Goal: Book appointment/travel/reservation

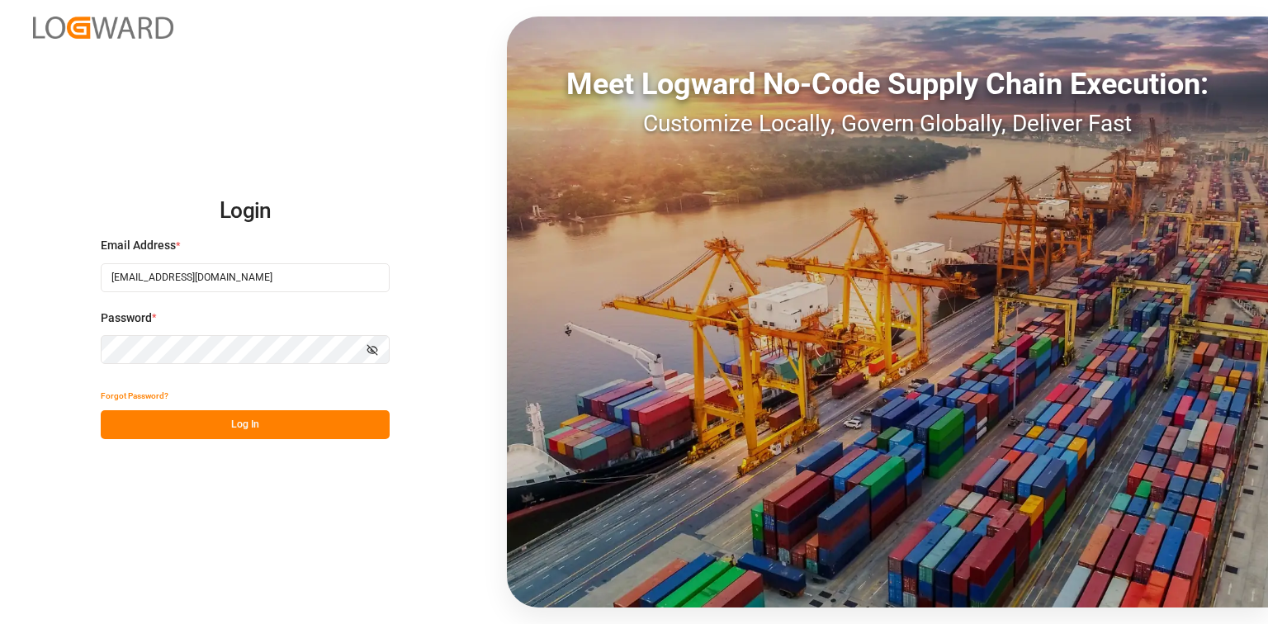
click at [319, 416] on button "Log In" at bounding box center [245, 424] width 289 height 29
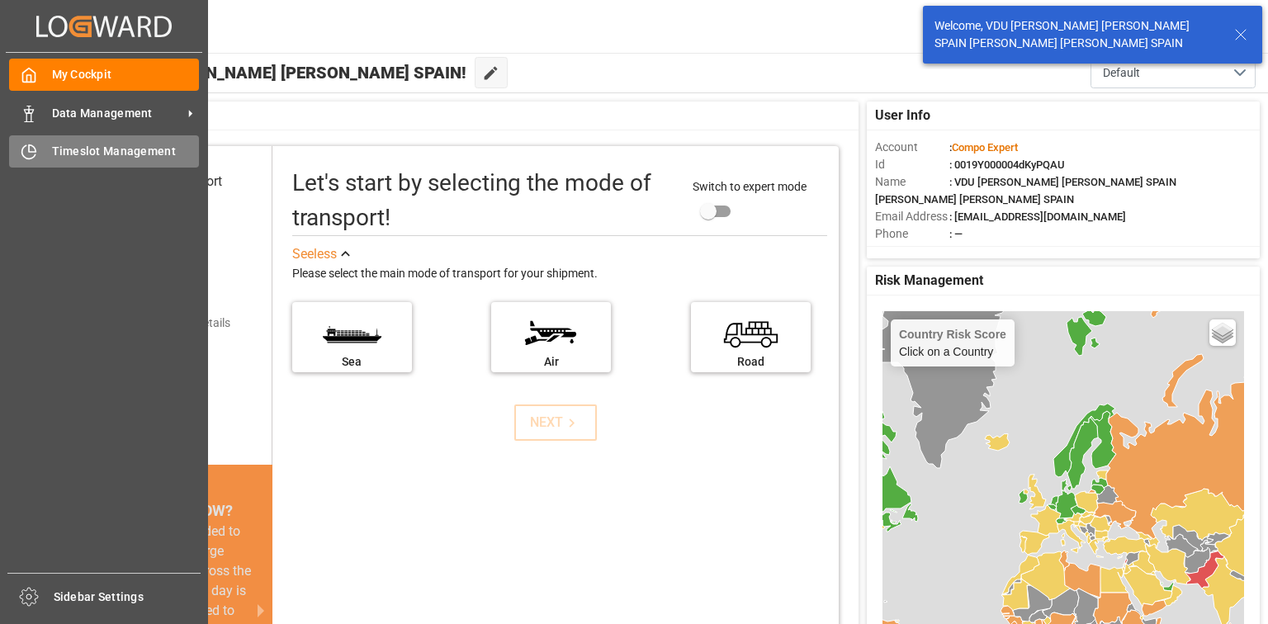
click at [106, 152] on span "Timeslot Management" at bounding box center [126, 151] width 148 height 17
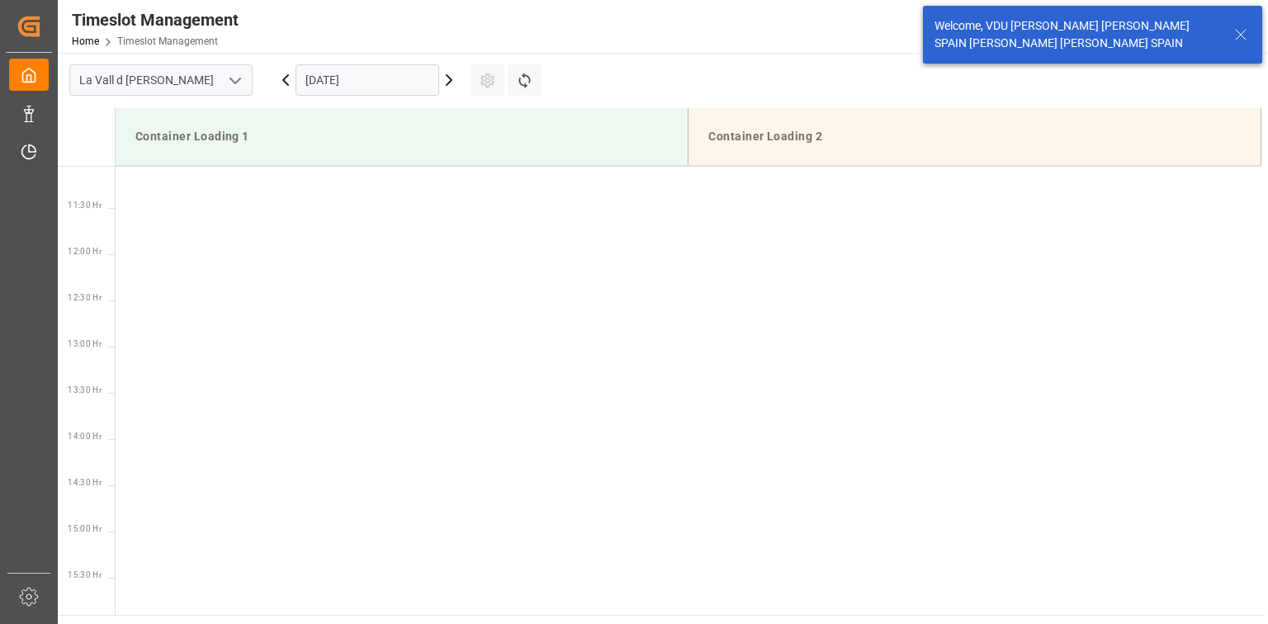
click at [357, 76] on input "[DATE]" at bounding box center [368, 79] width 144 height 31
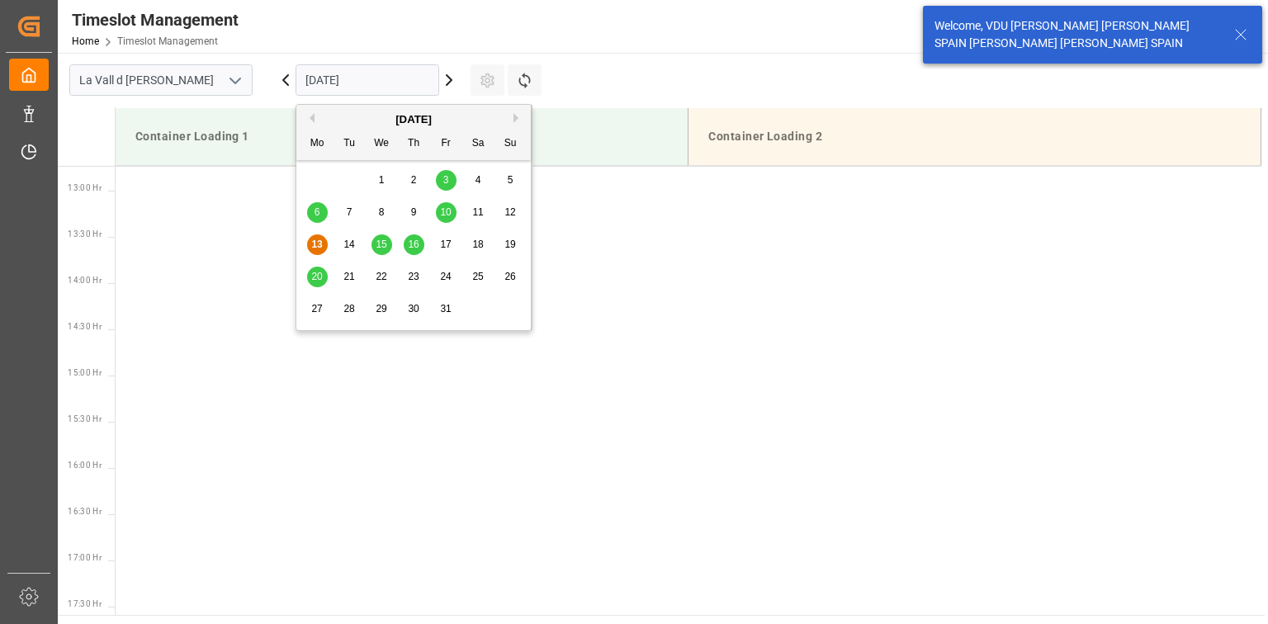
scroll to position [1191, 0]
click at [413, 240] on span "16" at bounding box center [413, 245] width 11 height 12
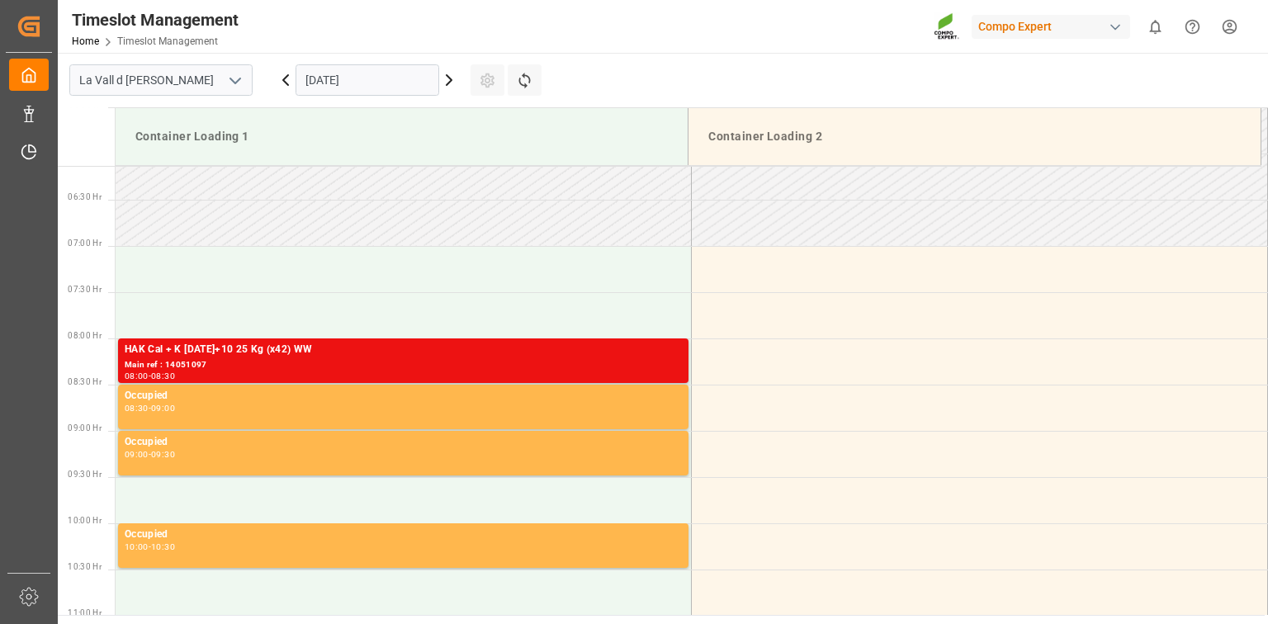
scroll to position [581, 0]
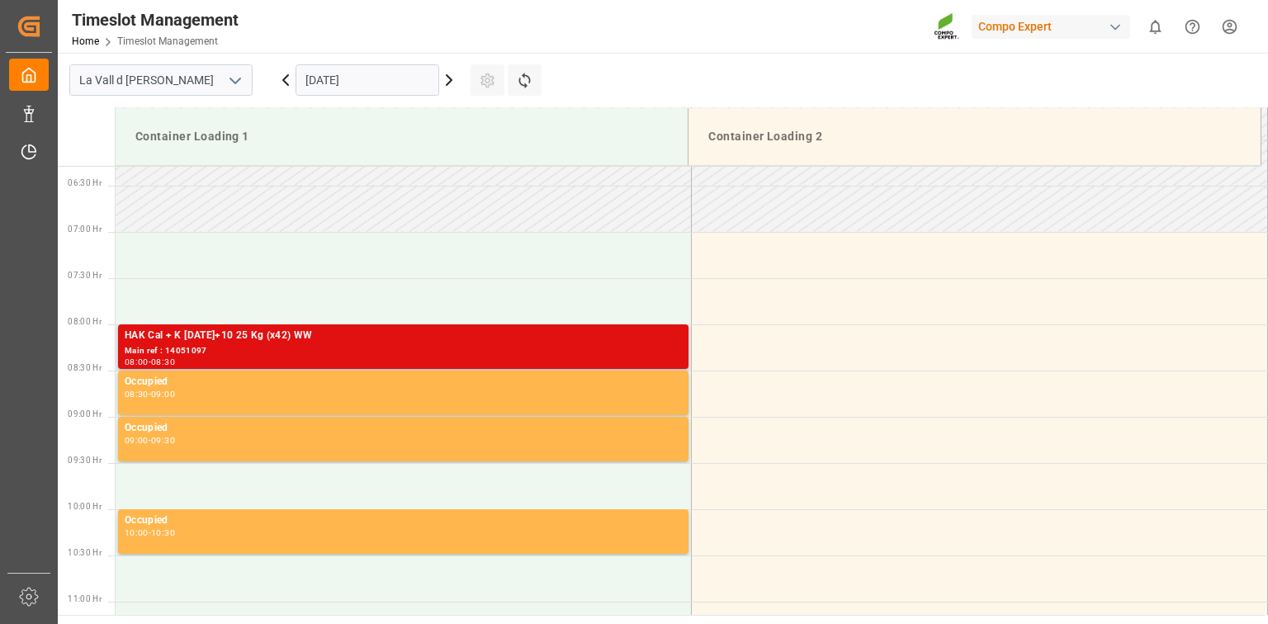
click at [394, 343] on div "HAK Cal + K [DATE]+10 25 Kg (x42) WW" at bounding box center [403, 336] width 557 height 17
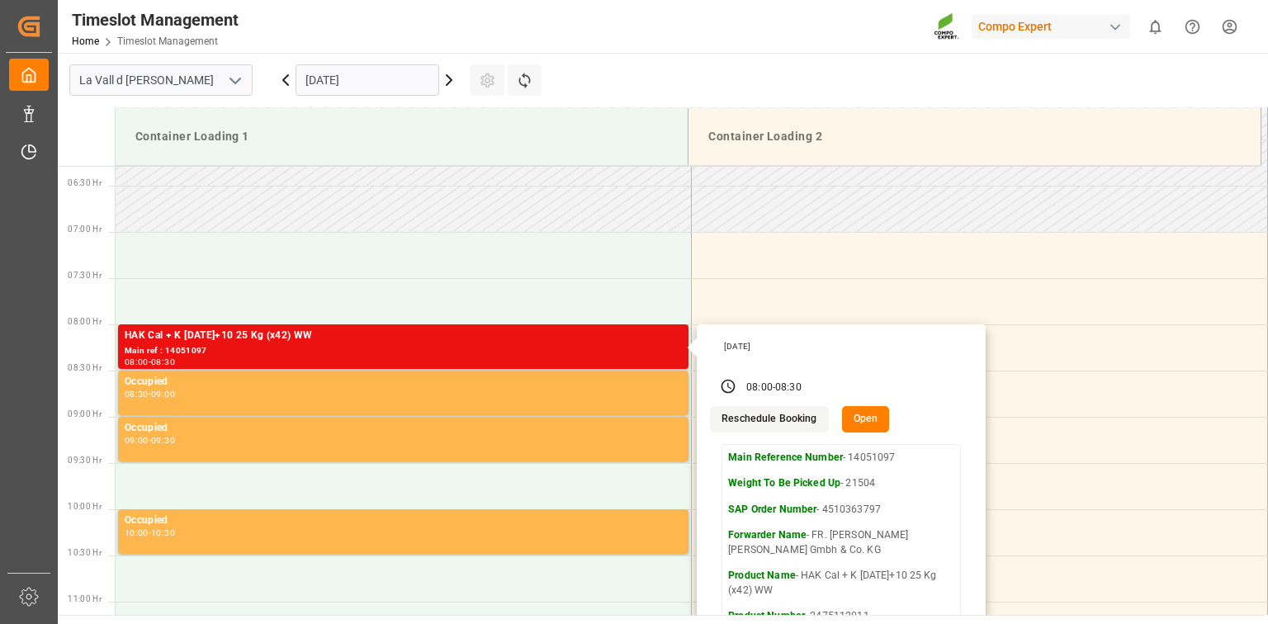
click at [373, 65] on input "[DATE]" at bounding box center [368, 79] width 144 height 31
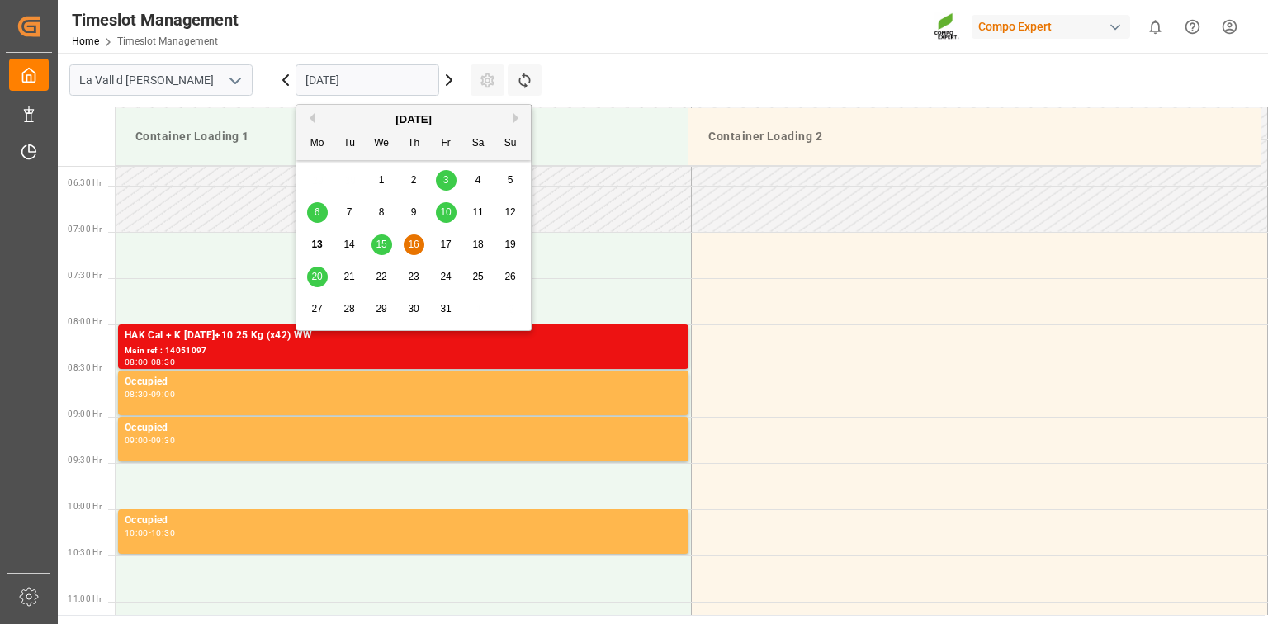
click at [384, 244] on span "15" at bounding box center [381, 245] width 11 height 12
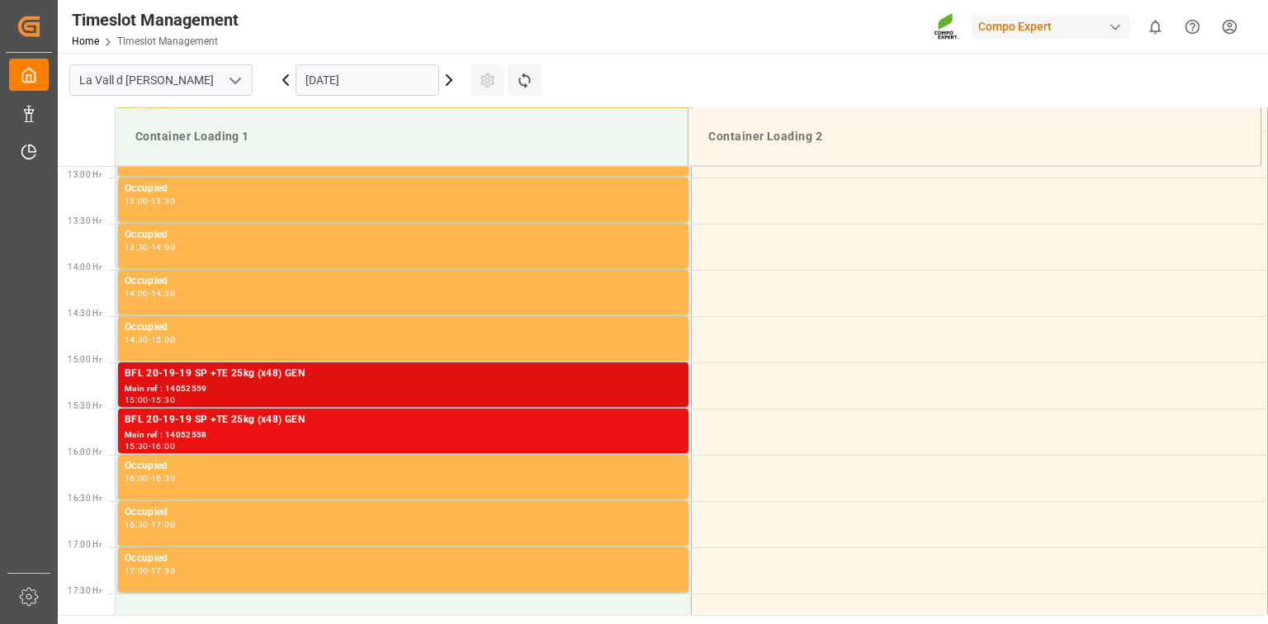
scroll to position [1191, 0]
click at [275, 393] on div "Main ref : 14052559" at bounding box center [403, 388] width 557 height 14
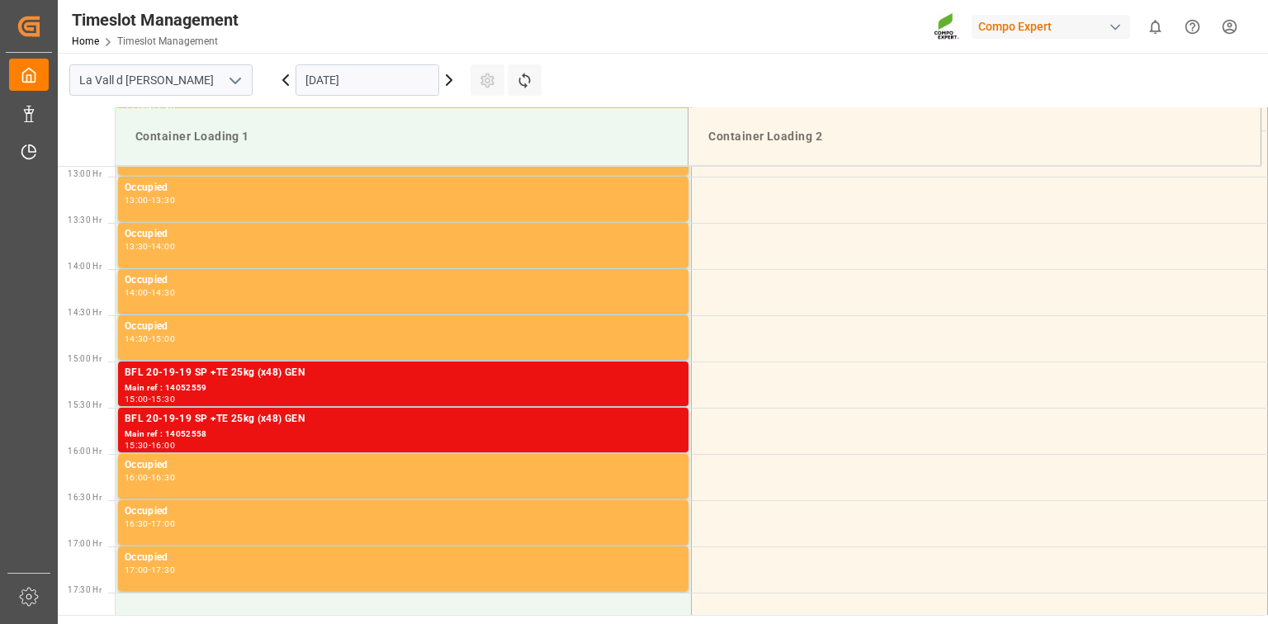
click at [333, 416] on div "BFL 20-19-19 SP +TE 25kg (x48) GEN" at bounding box center [403, 419] width 557 height 17
